Goal: Information Seeking & Learning: Find specific page/section

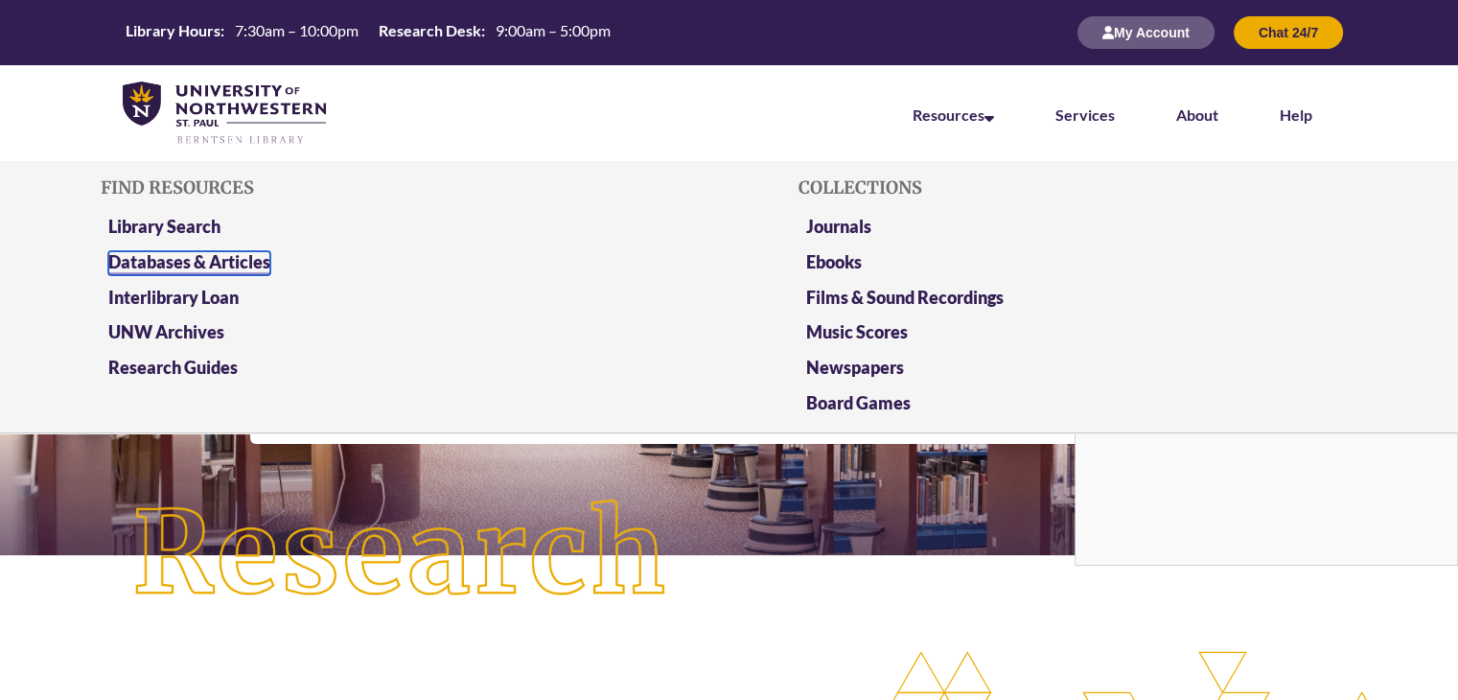
click at [200, 262] on link "Databases & Articles" at bounding box center [189, 263] width 162 height 24
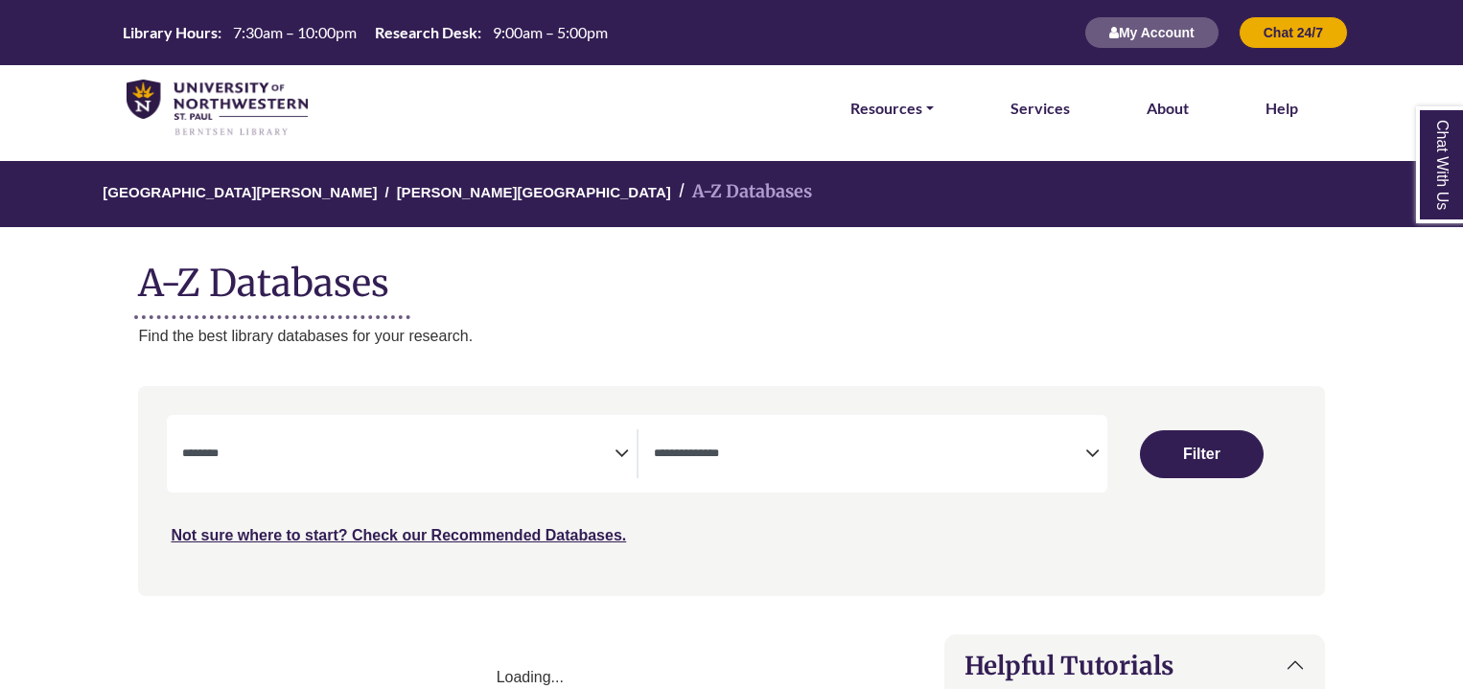
select select "Database Subject Filter"
select select "Database Types Filter"
select select "Database Subject Filter"
select select "Database Types Filter"
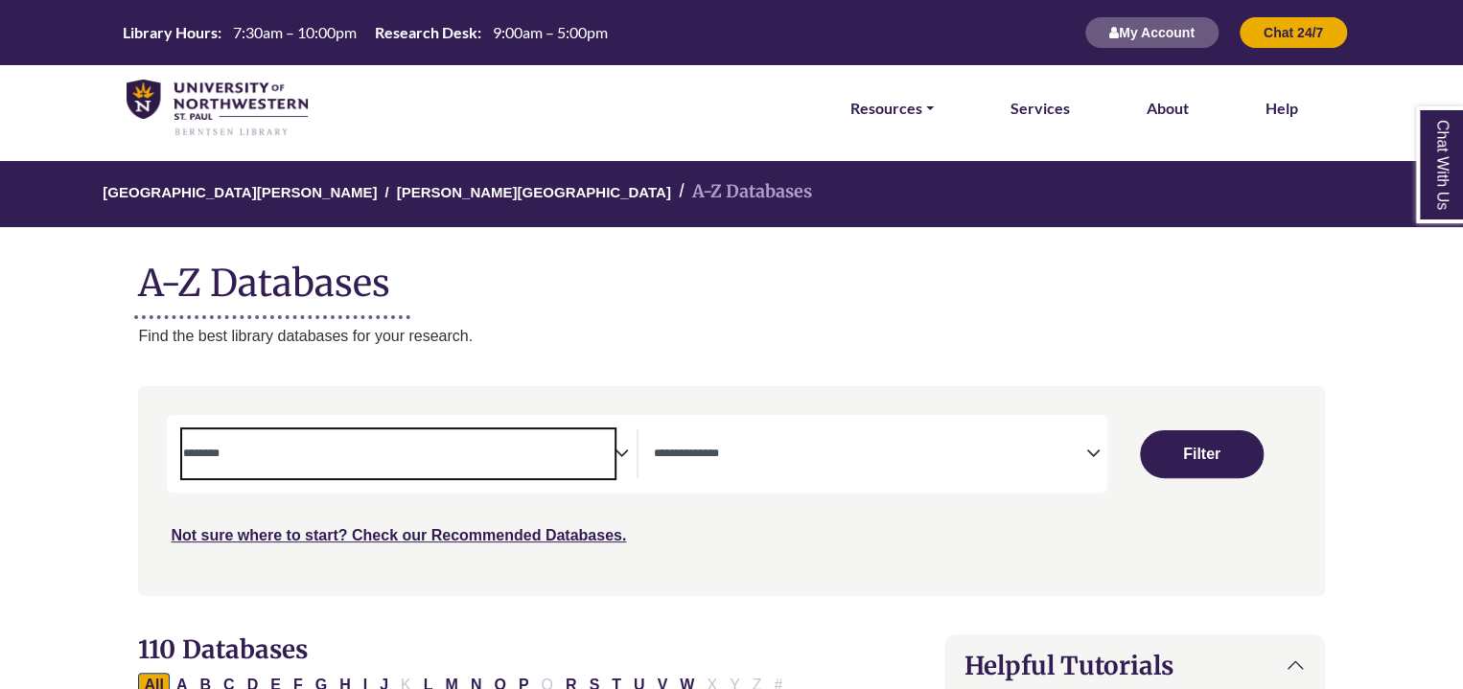
click at [582, 461] on textarea "Search" at bounding box center [397, 455] width 431 height 15
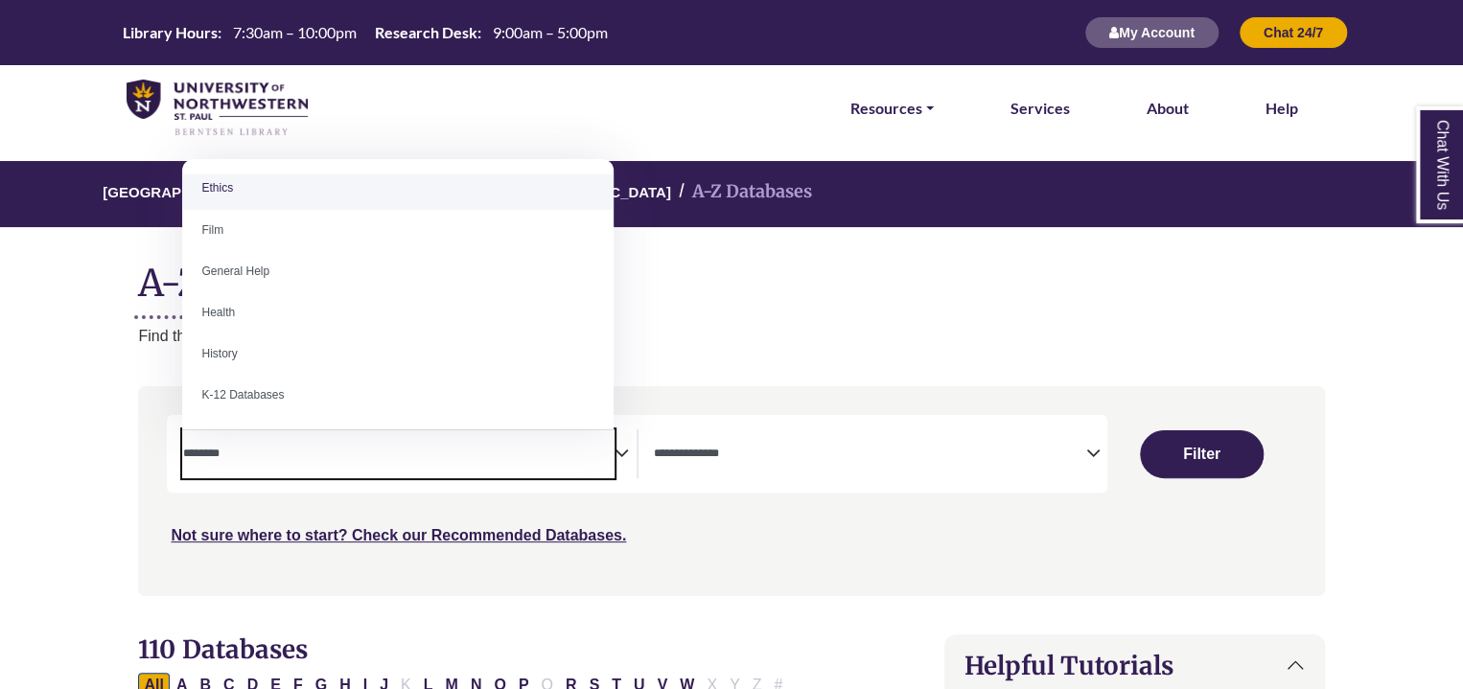
scroll to position [773, 0]
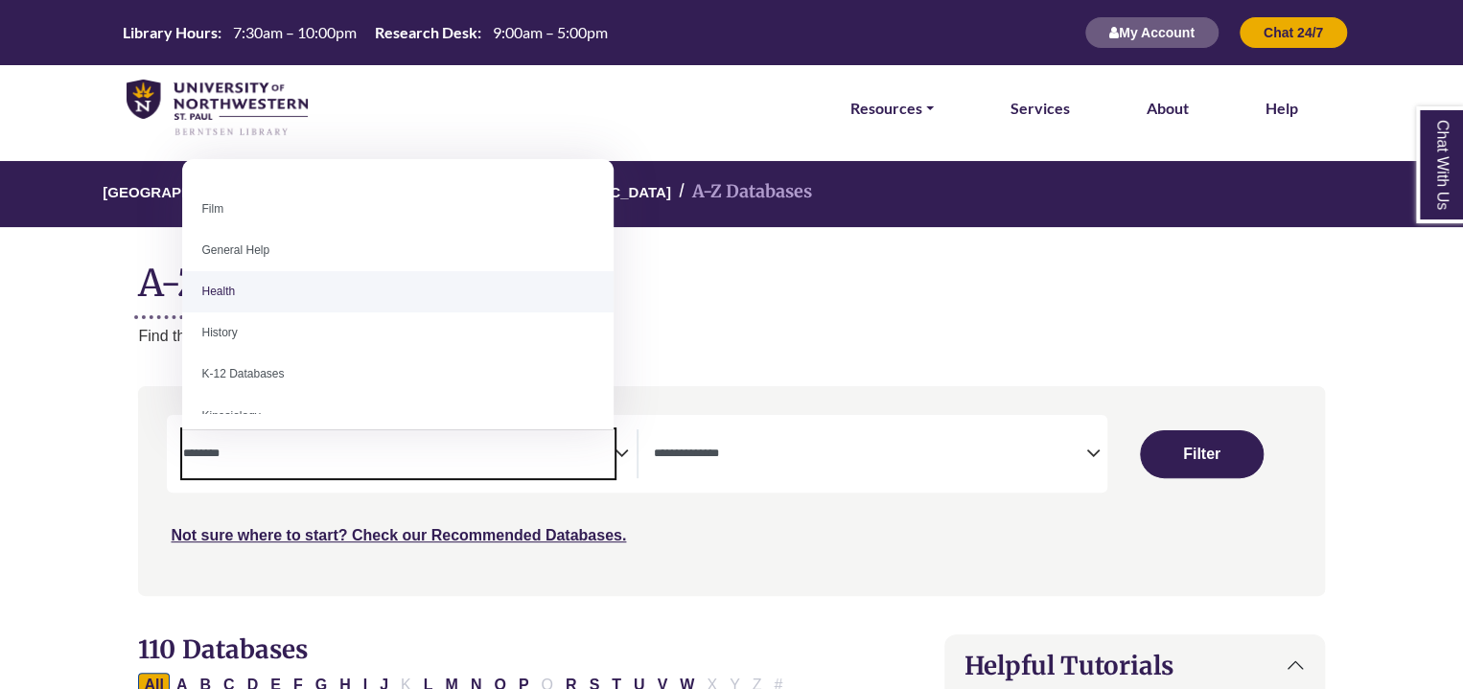
select select "*****"
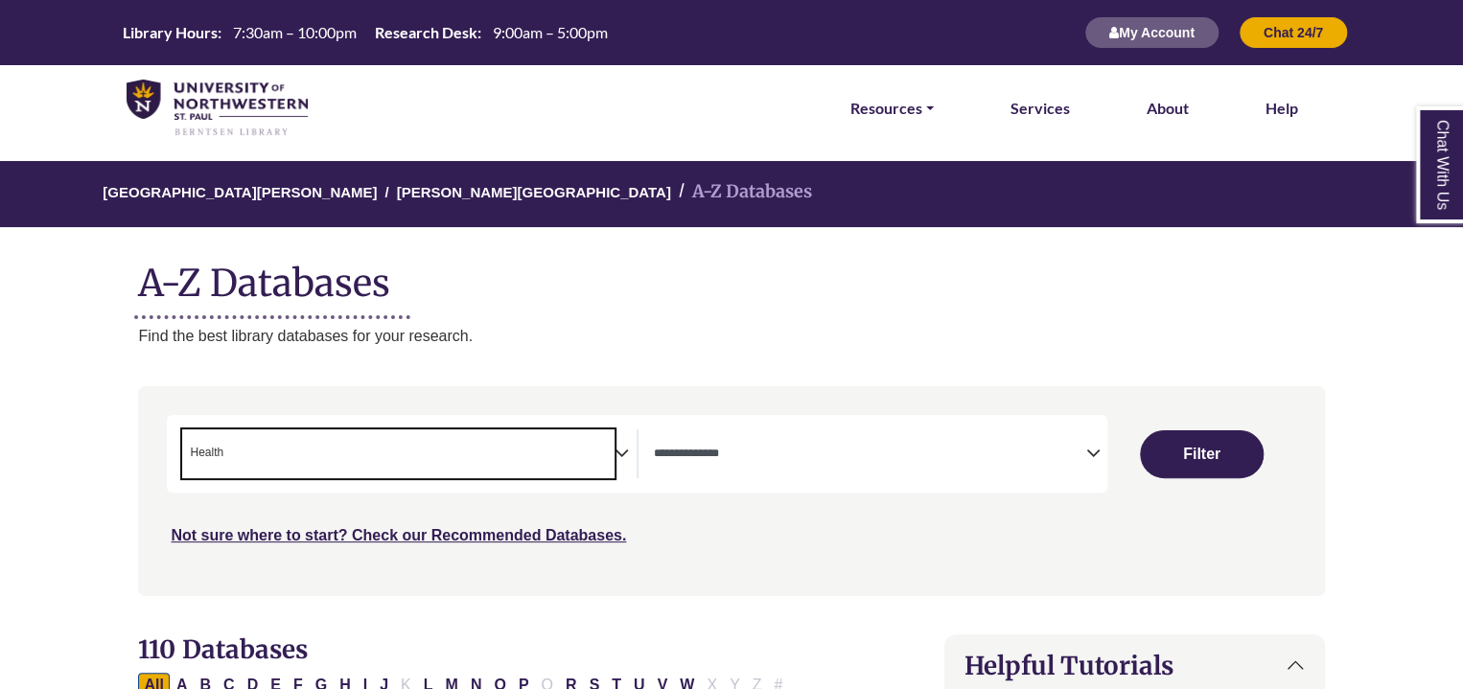
click at [788, 452] on textarea "Search" at bounding box center [869, 455] width 431 height 15
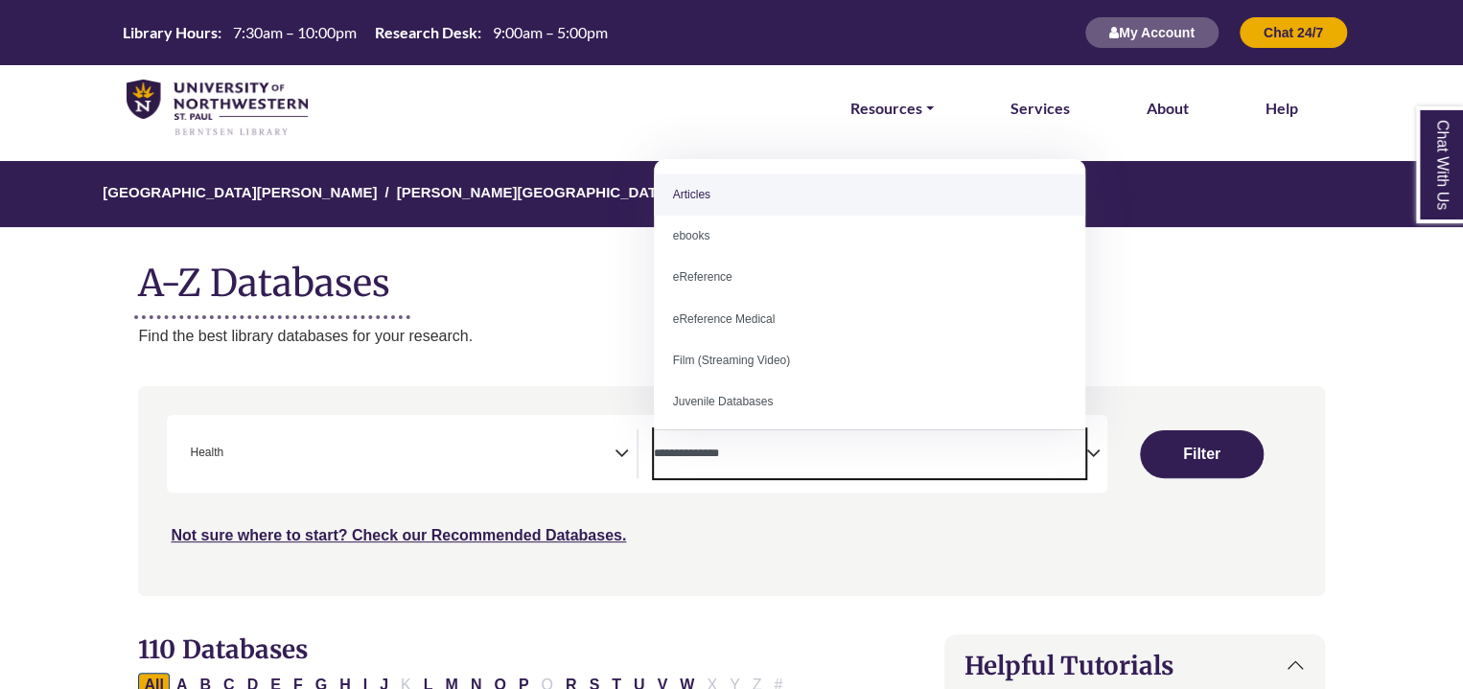
click at [882, 489] on div "**********" at bounding box center [637, 454] width 940 height 78
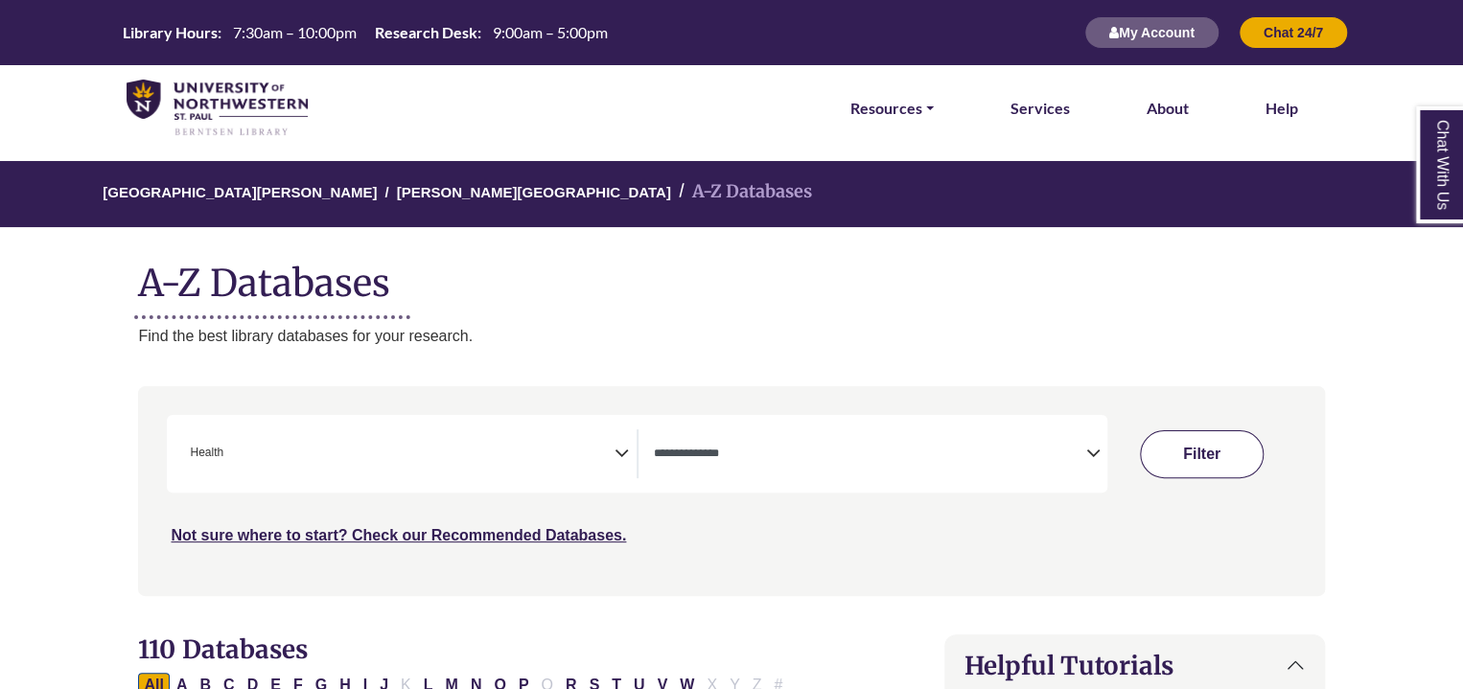
click at [1205, 447] on button "Filter" at bounding box center [1202, 454] width 124 height 48
select select "Database Types Filter"
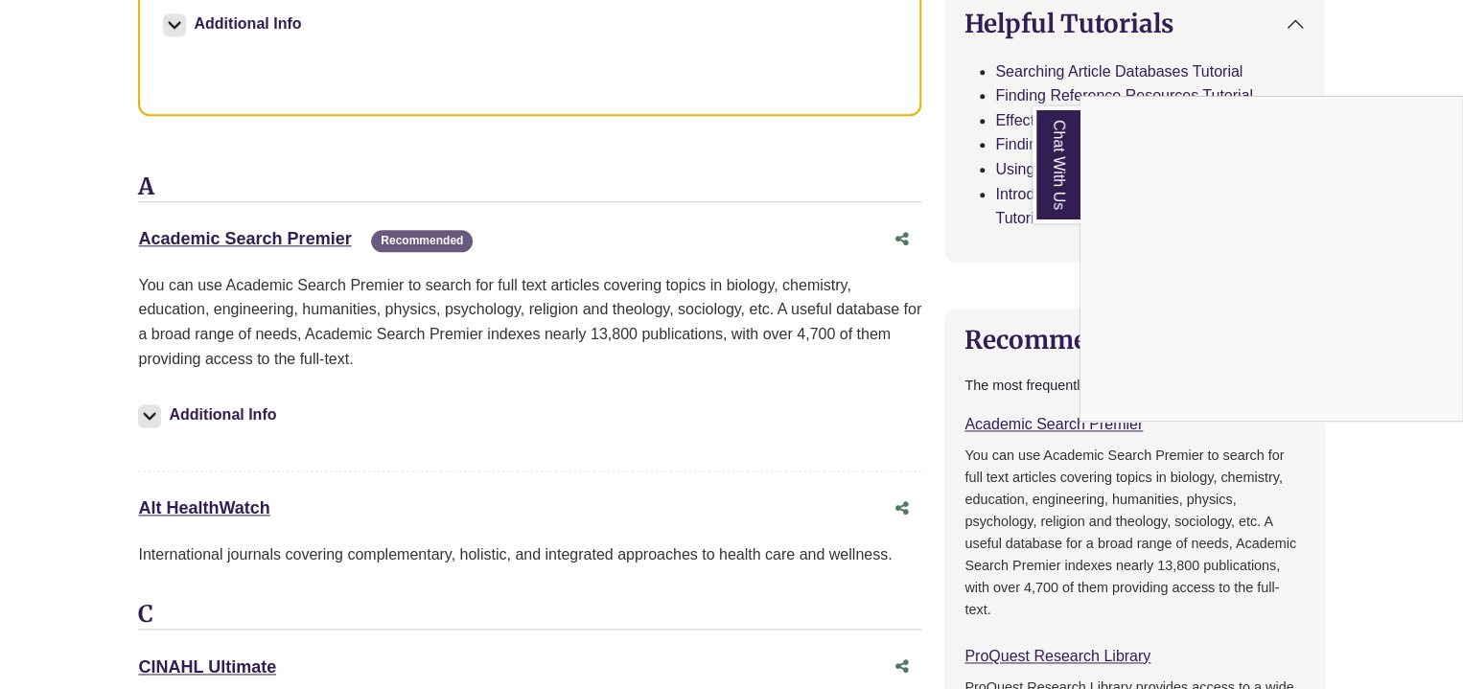
scroll to position [1008, 0]
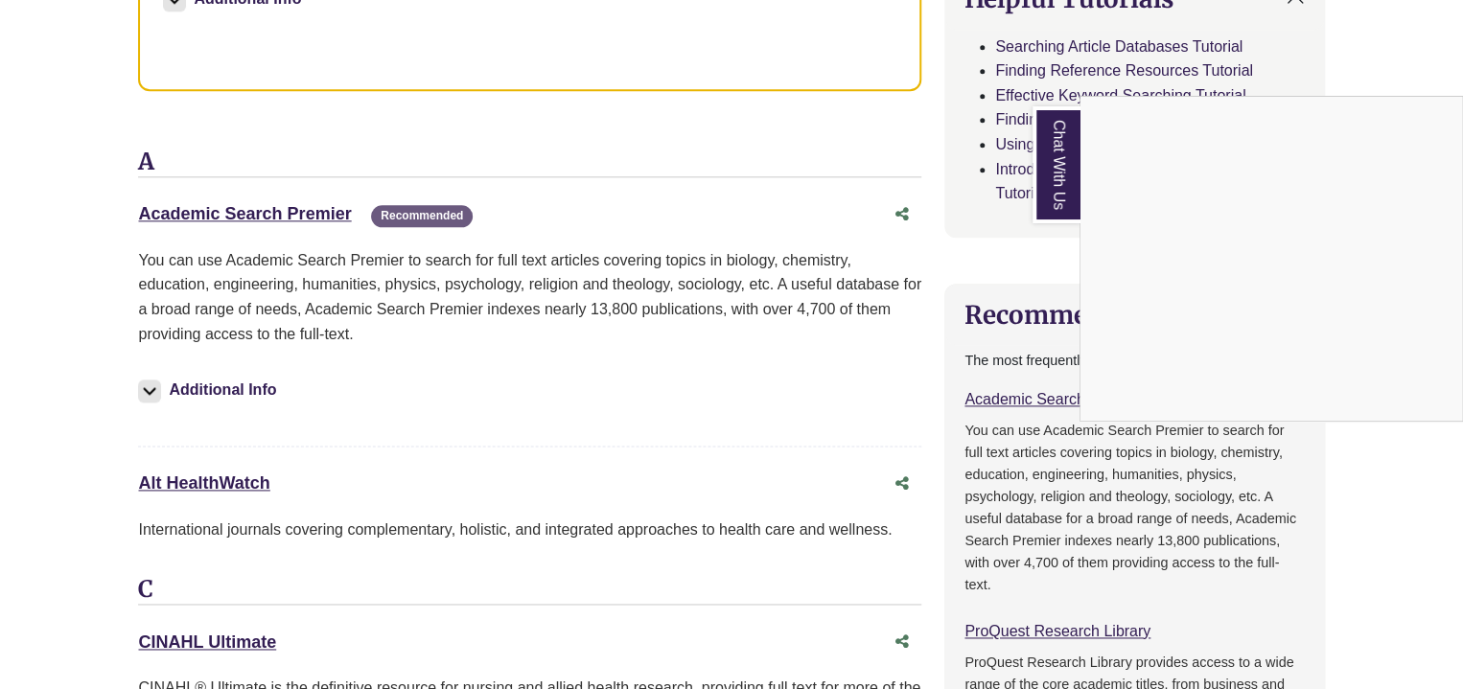
click at [284, 208] on div "Chat With Us" at bounding box center [731, 344] width 1463 height 689
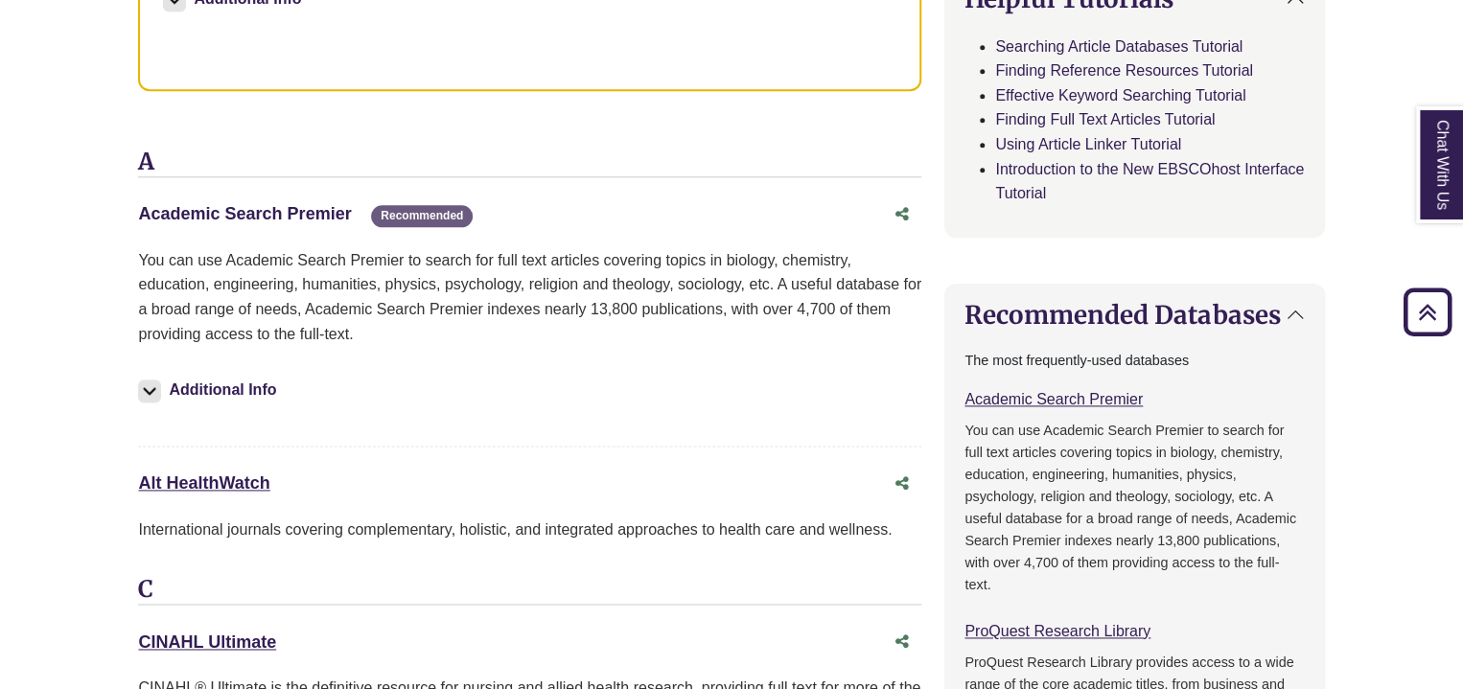
click at [311, 210] on link "Academic Search Premier This link opens in a new window" at bounding box center [244, 213] width 213 height 19
